Goal: Task Accomplishment & Management: Use online tool/utility

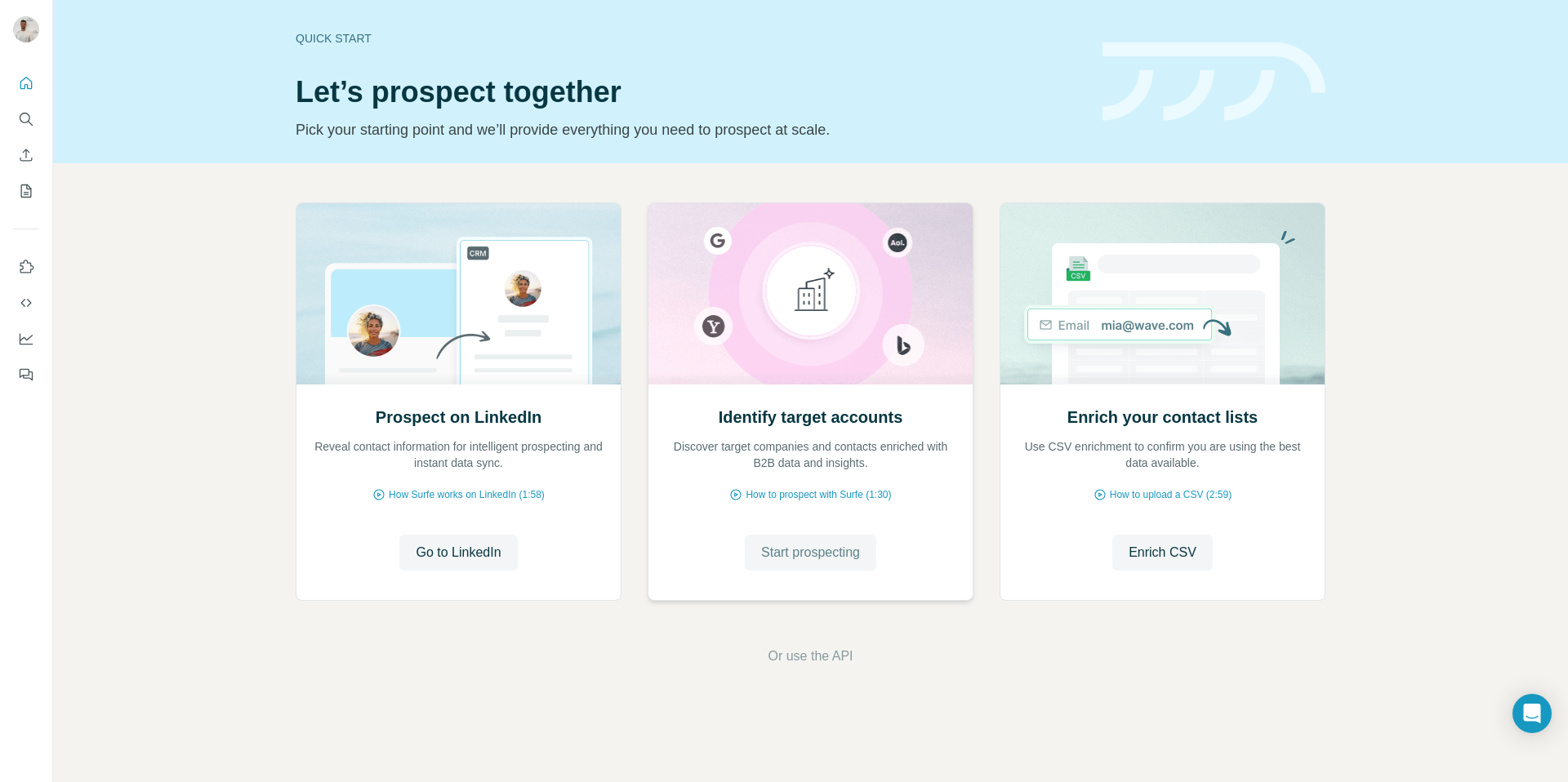
click at [792, 543] on span "Start prospecting" at bounding box center [810, 552] width 98 height 20
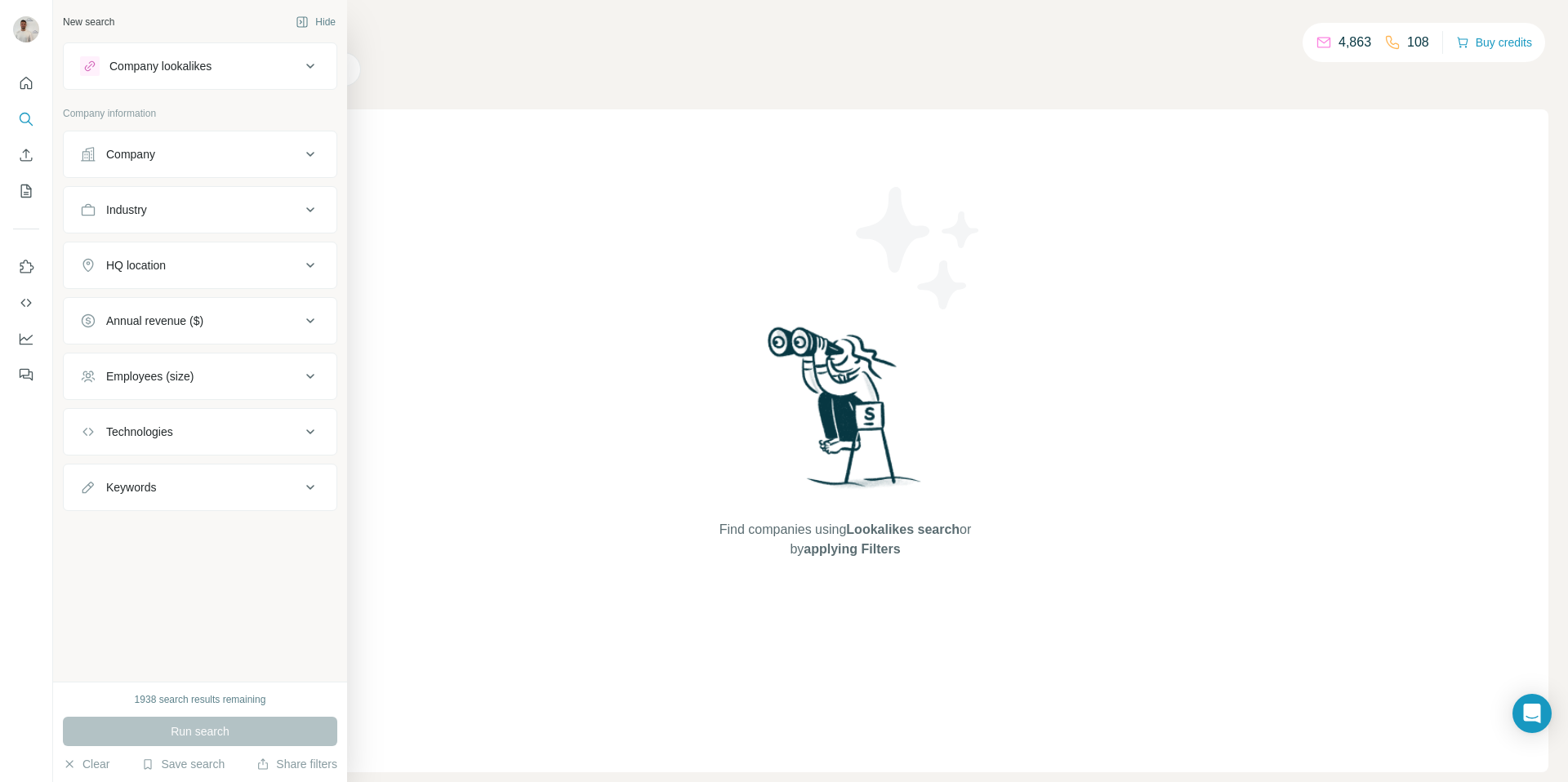
drag, startPoint x: 223, startPoint y: 158, endPoint x: 257, endPoint y: 179, distance: 40.0
click at [224, 160] on div "Company" at bounding box center [190, 154] width 220 height 16
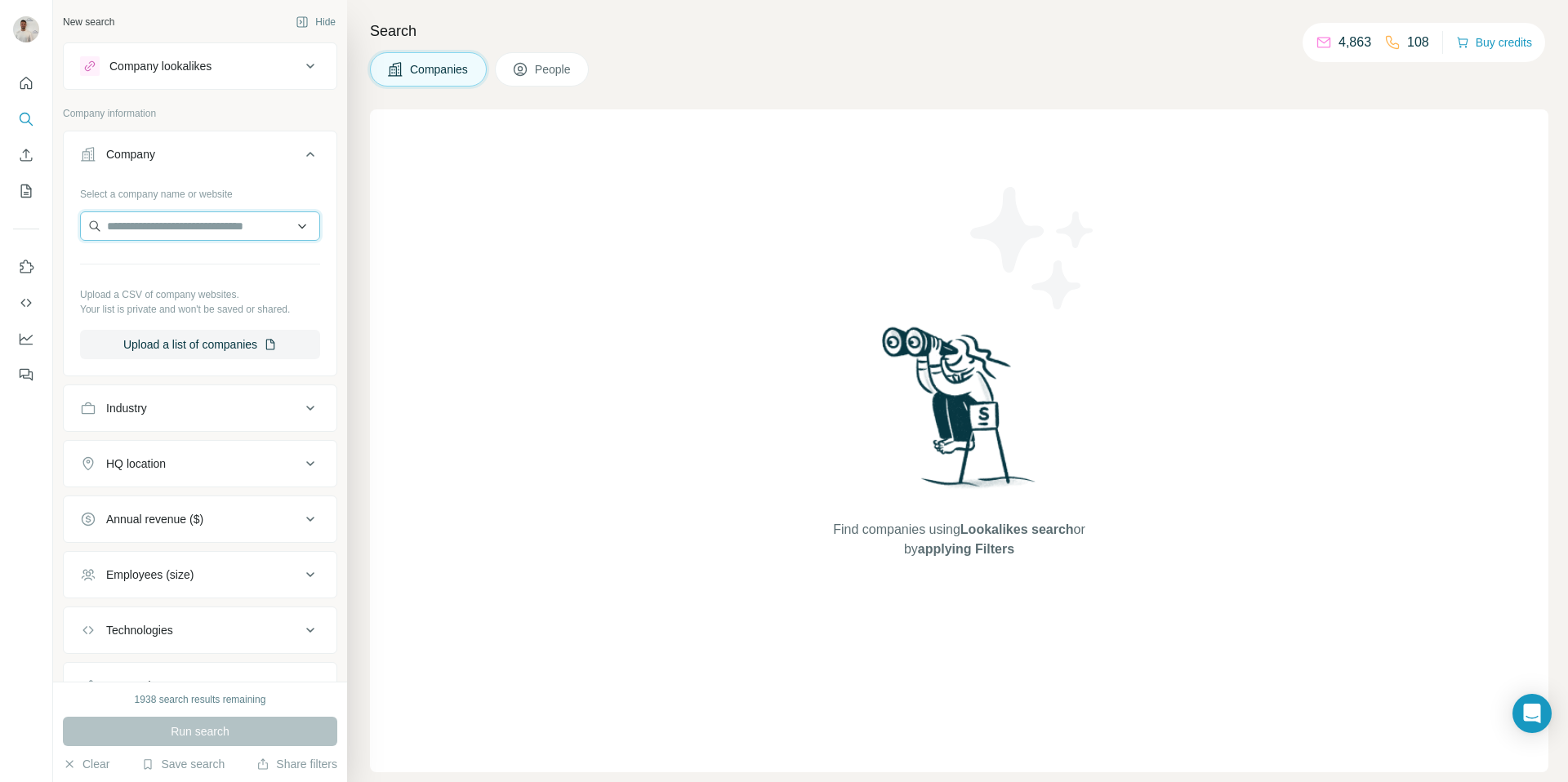
click at [221, 232] on input "text" at bounding box center [200, 226] width 240 height 29
paste input "**********"
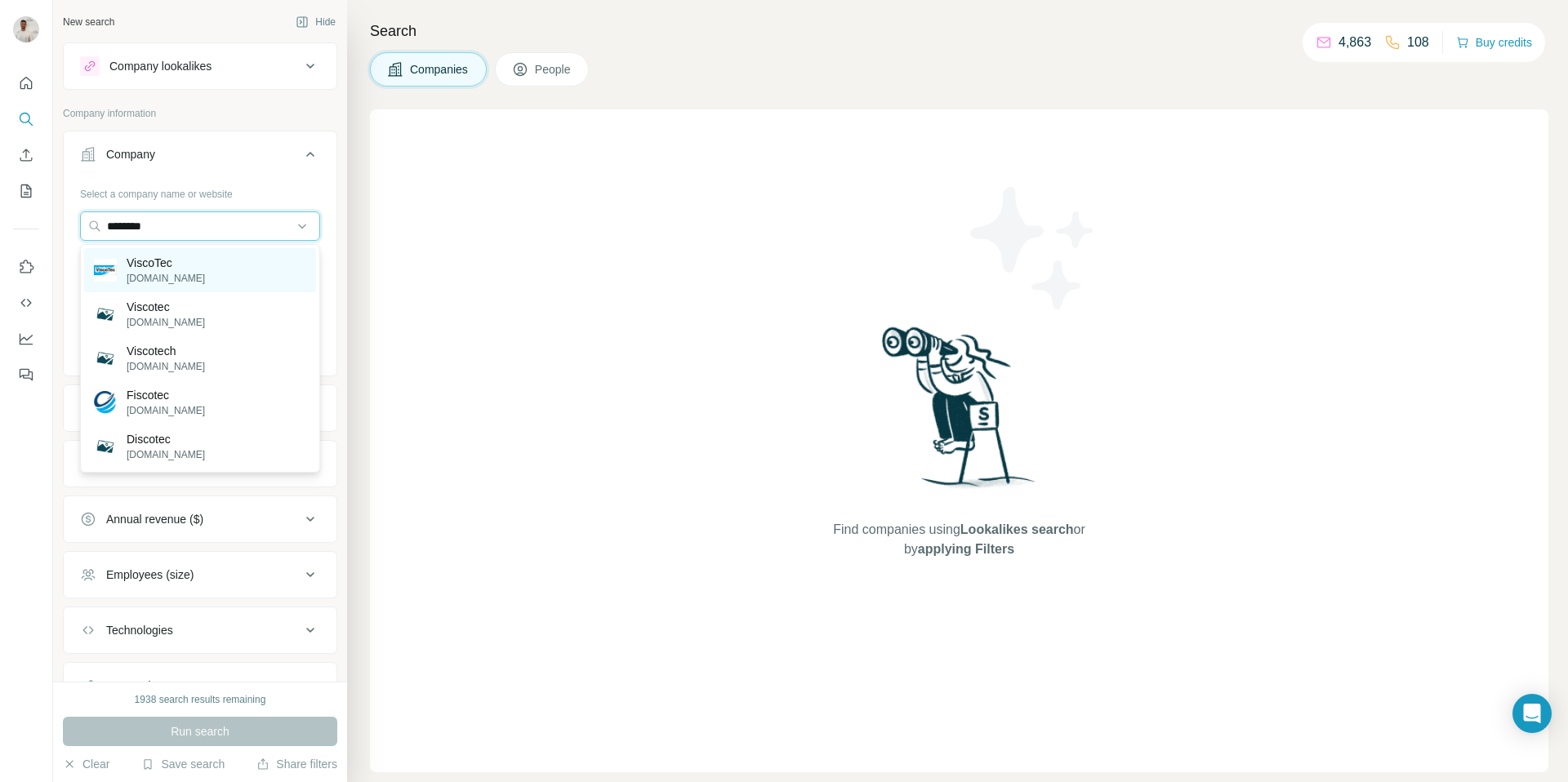
type input "********"
click at [231, 271] on div "ViscoTec [DOMAIN_NAME]" at bounding box center [200, 270] width 232 height 44
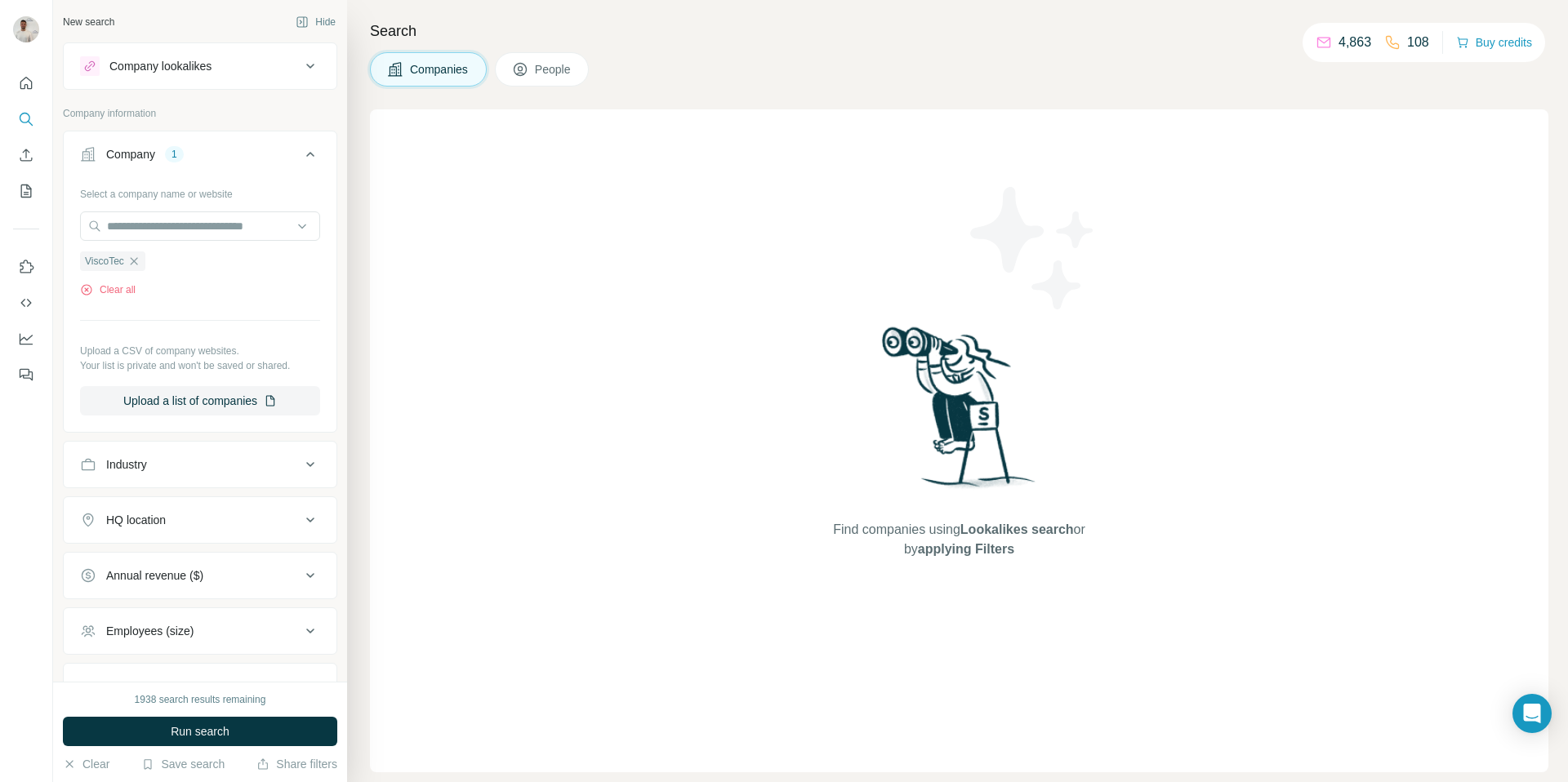
click at [247, 736] on button "Run search" at bounding box center [200, 731] width 274 height 29
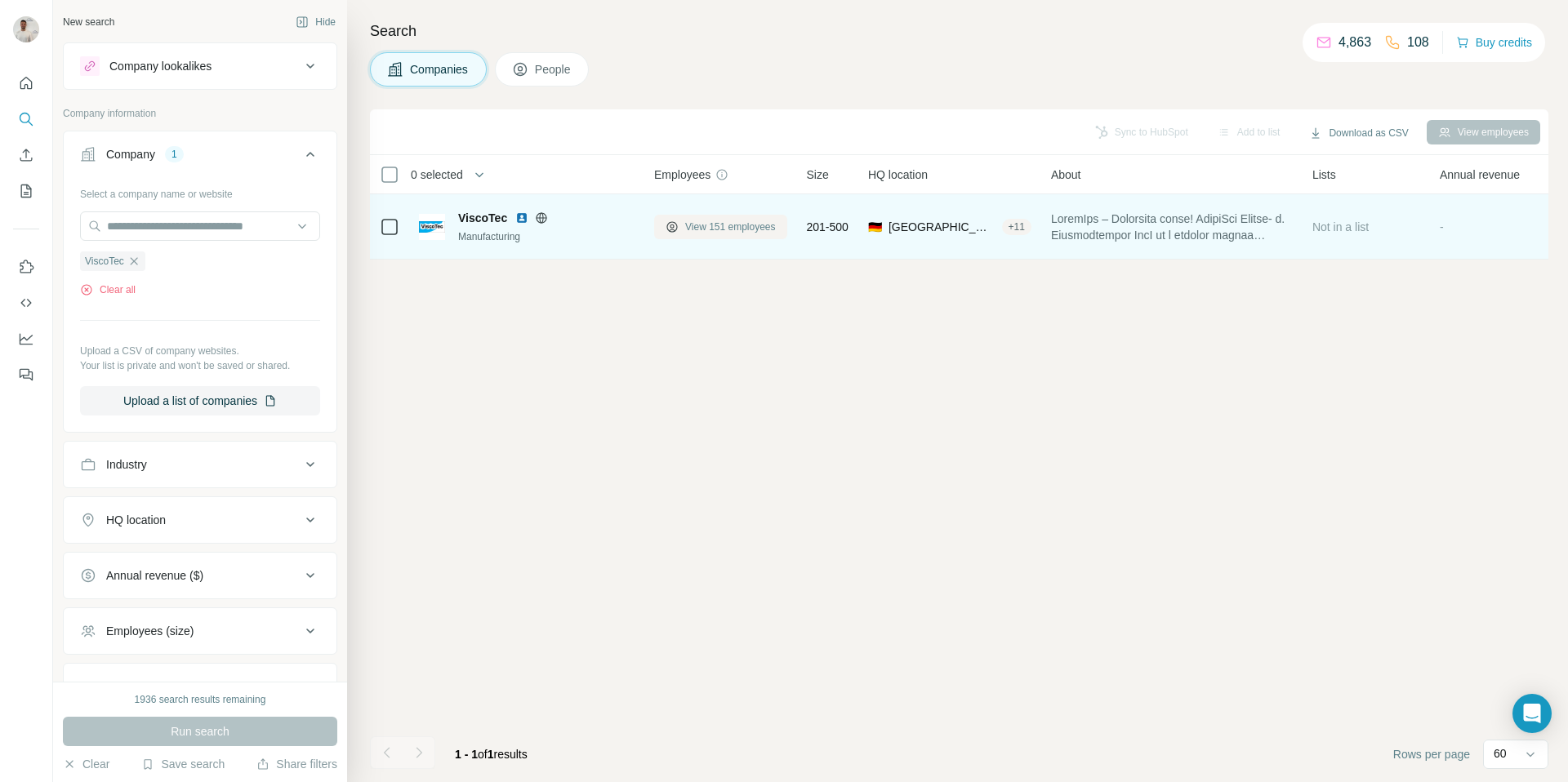
click at [739, 227] on span "View 151 employees" at bounding box center [730, 227] width 91 height 15
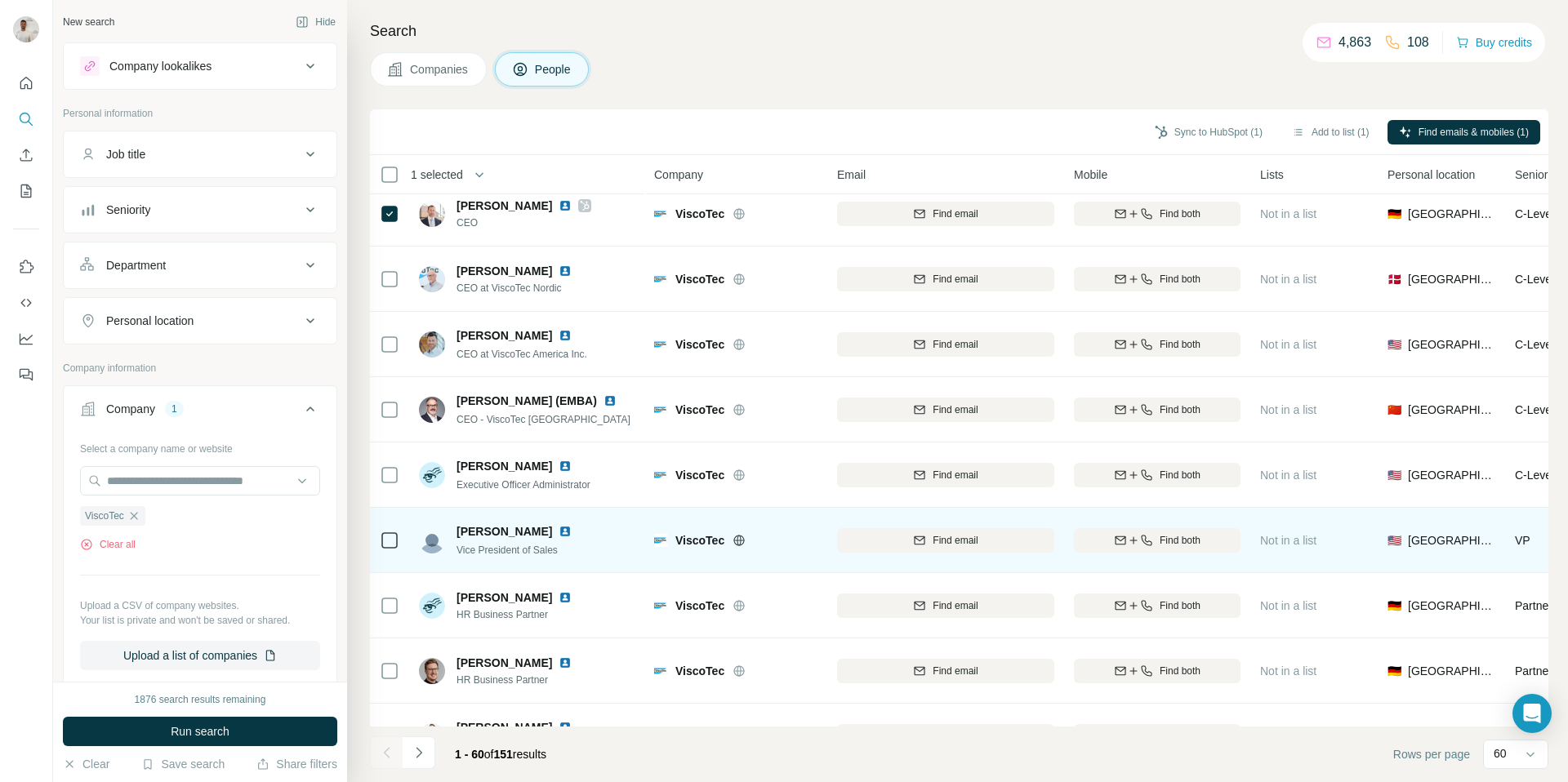
scroll to position [14, 0]
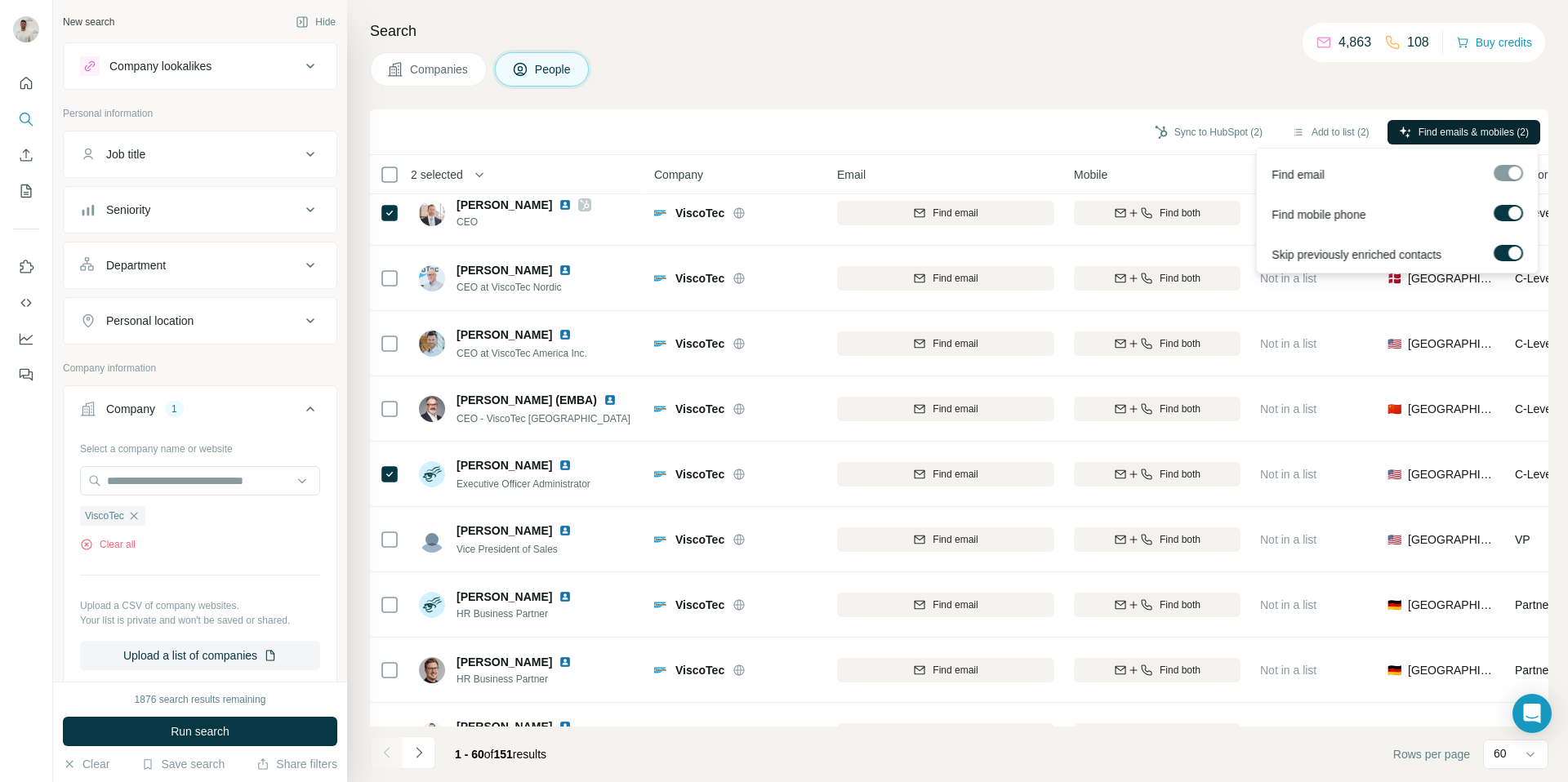
click at [1477, 127] on span "Find emails & mobiles (2)" at bounding box center [1473, 132] width 111 height 15
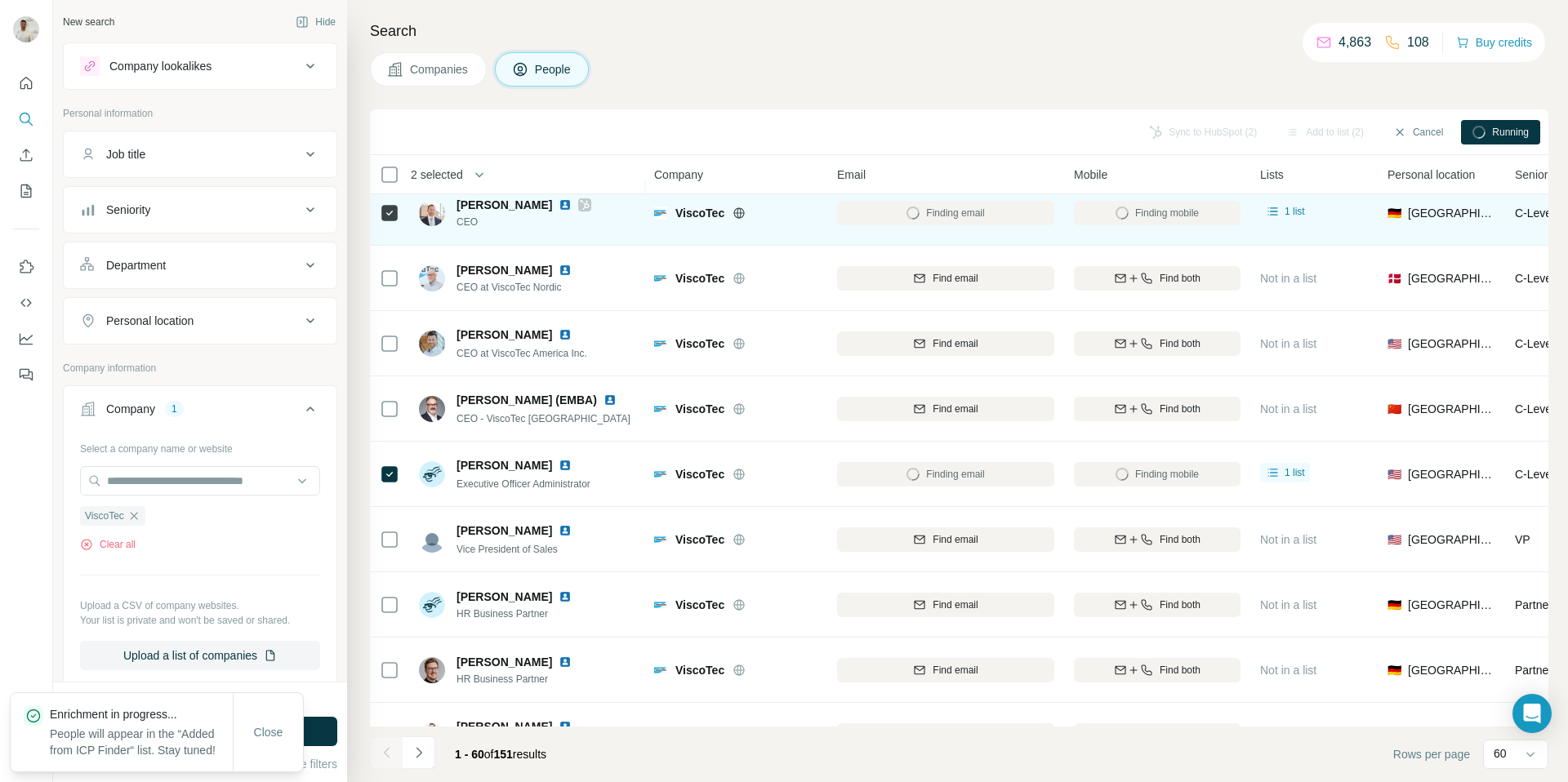
click at [562, 207] on img at bounding box center [566, 205] width 13 height 13
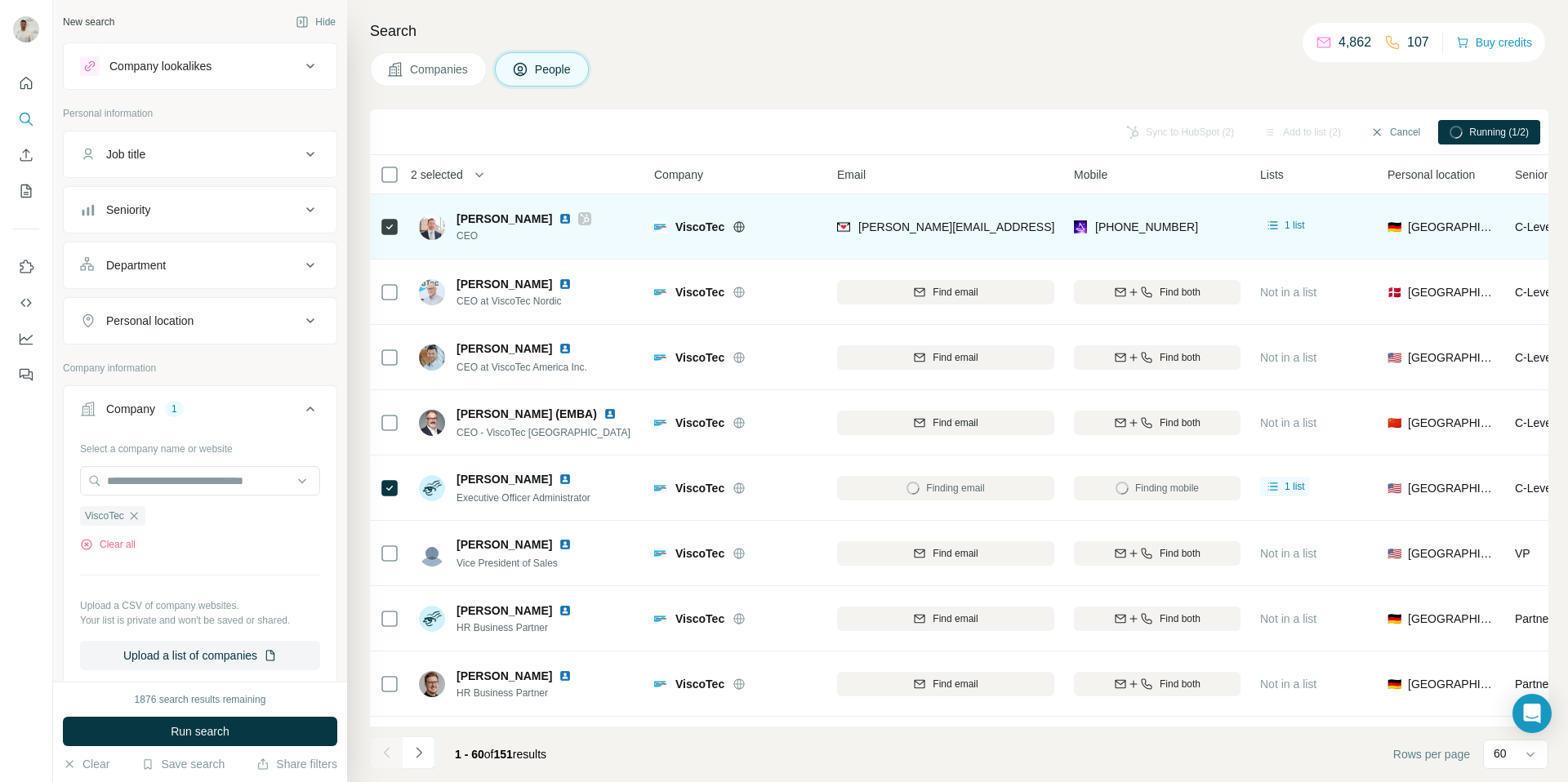
scroll to position [3, 0]
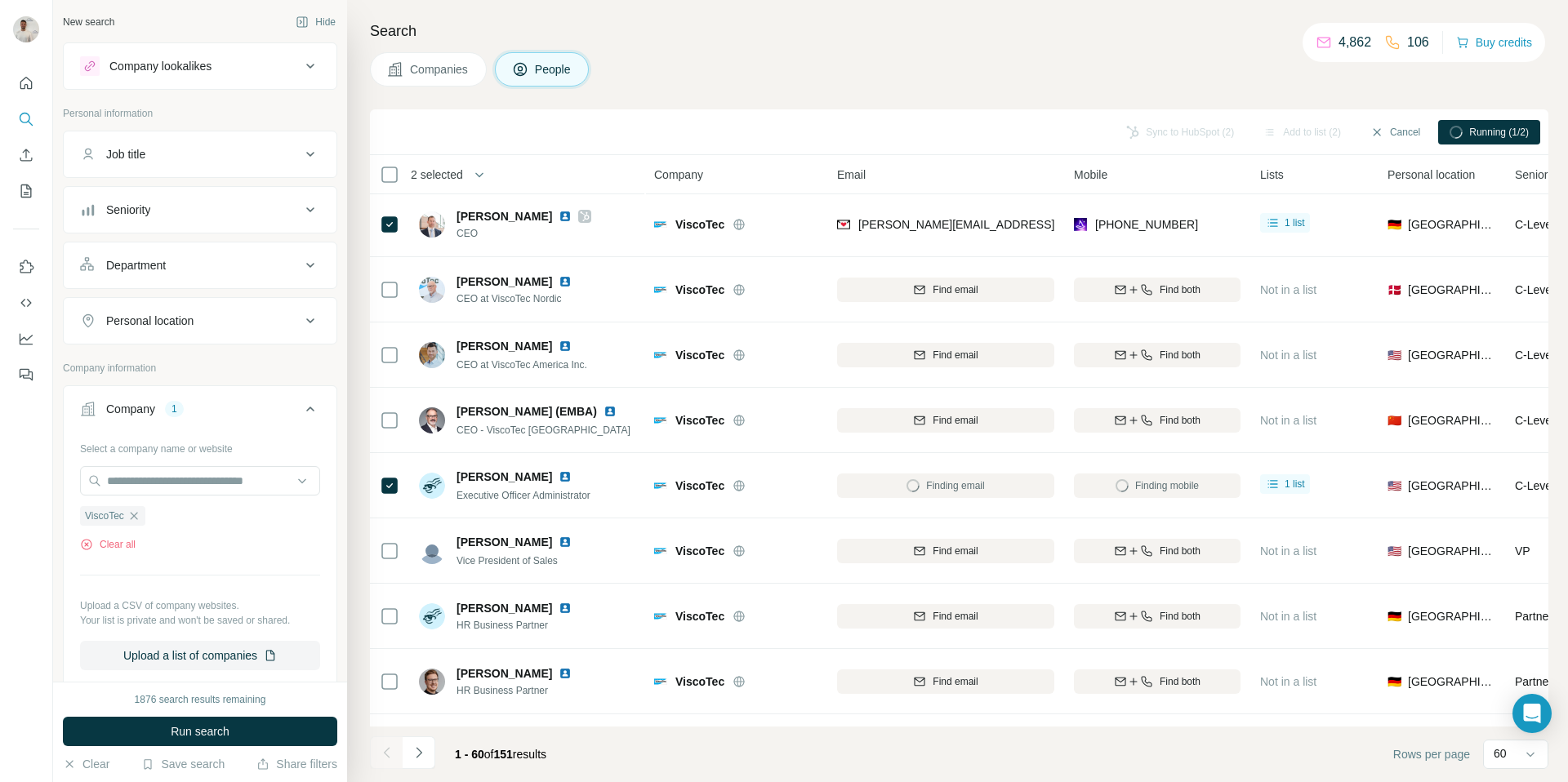
click at [1004, 79] on div "Companies People" at bounding box center [959, 69] width 1178 height 34
click at [1234, 129] on button "Sync to HubSpot (1)" at bounding box center [1209, 132] width 131 height 25
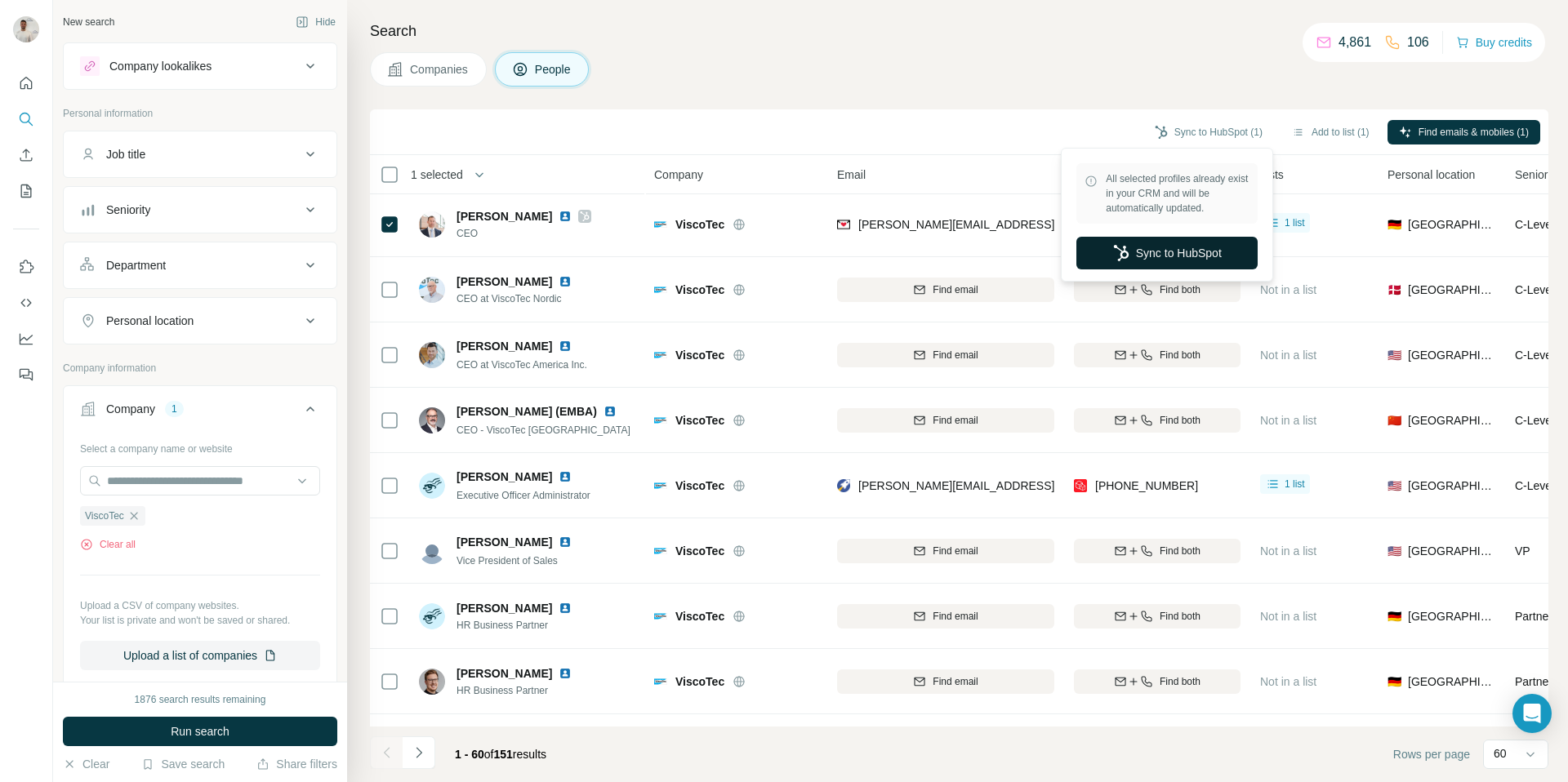
click at [1164, 260] on button "Sync to HubSpot" at bounding box center [1167, 252] width 182 height 33
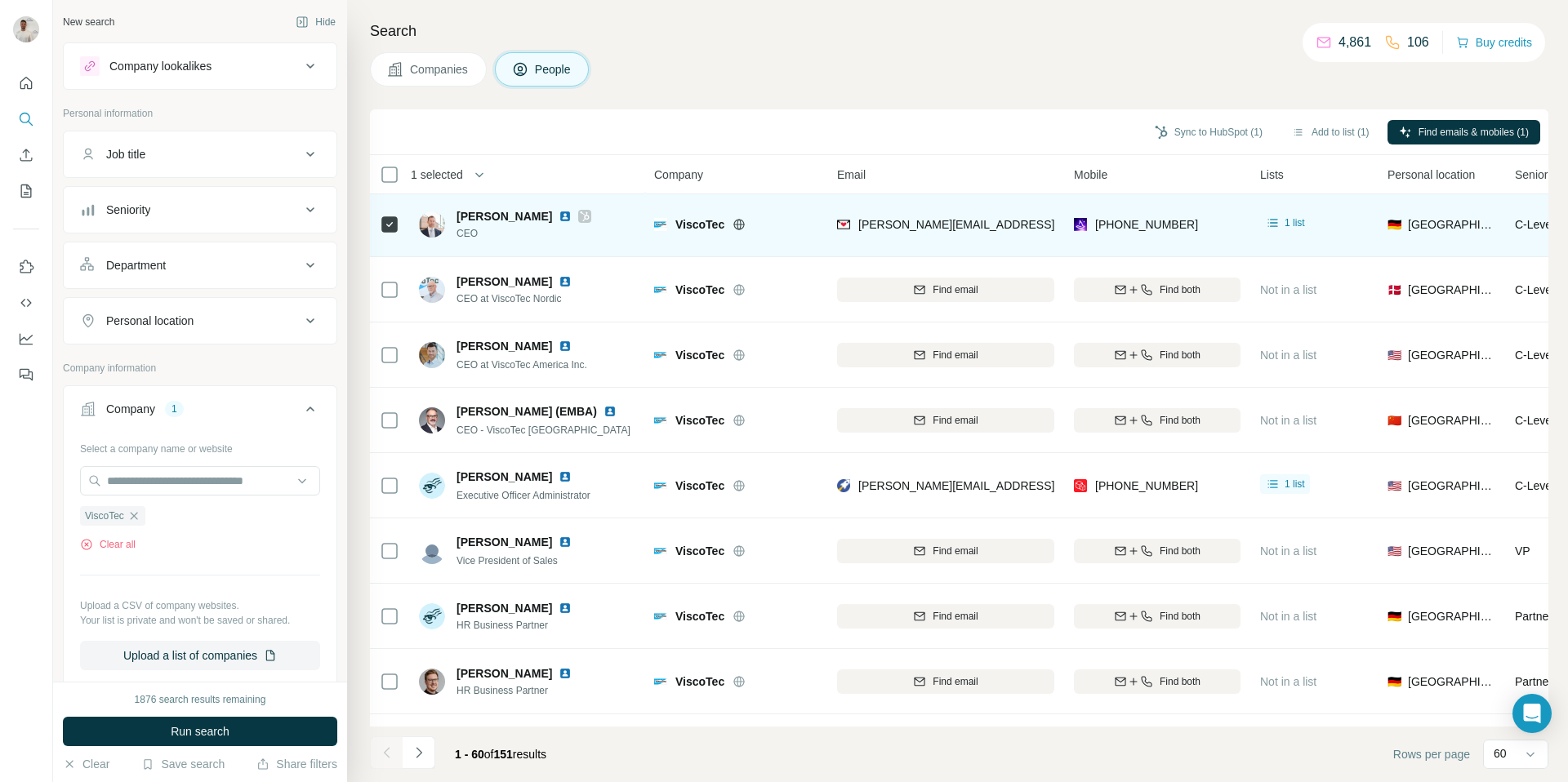
click at [560, 210] on img at bounding box center [566, 217] width 13 height 13
